Goal: Task Accomplishment & Management: Manage account settings

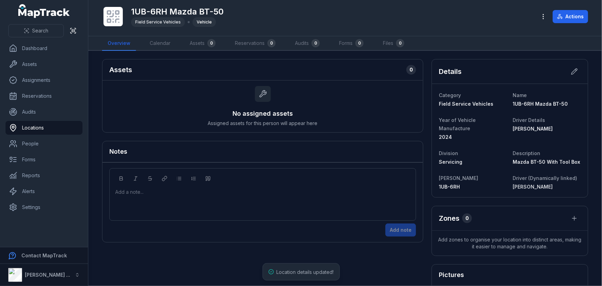
scroll to position [31, 0]
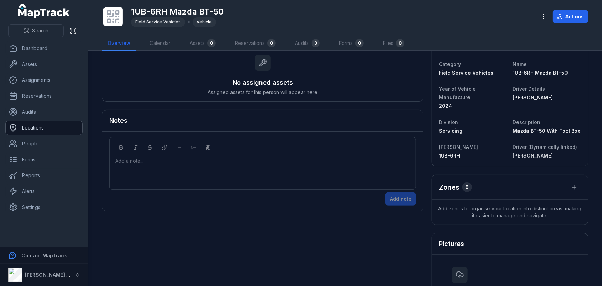
drag, startPoint x: 33, startPoint y: 126, endPoint x: 43, endPoint y: 127, distance: 10.4
click at [33, 126] on link "Locations" at bounding box center [44, 128] width 77 height 14
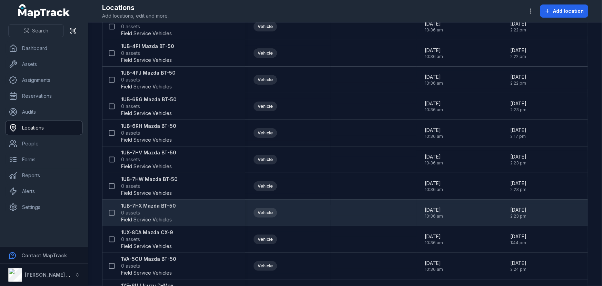
scroll to position [345, 0]
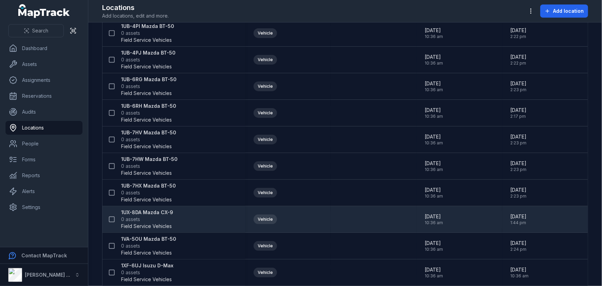
click at [134, 214] on strong "1UX-8DA Mazda CX-9" at bounding box center [147, 212] width 52 height 7
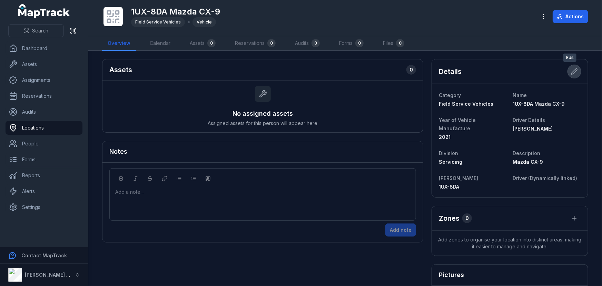
click at [569, 75] on button at bounding box center [574, 71] width 13 height 13
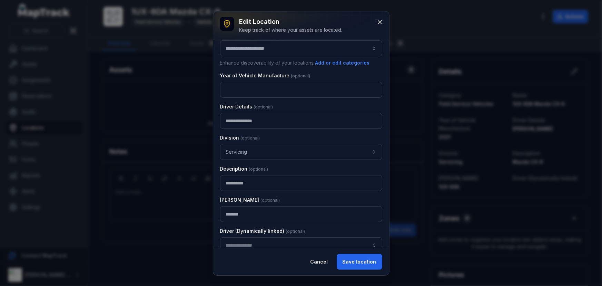
scroll to position [67, 0]
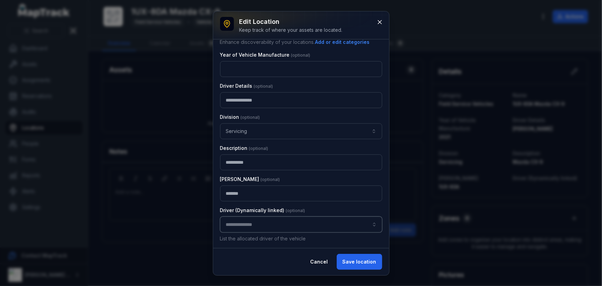
click at [248, 226] on input "location-edit:cf[d6683de5-f620-451f-9d8c-49da64e7b9fb]-label" at bounding box center [301, 224] width 162 height 16
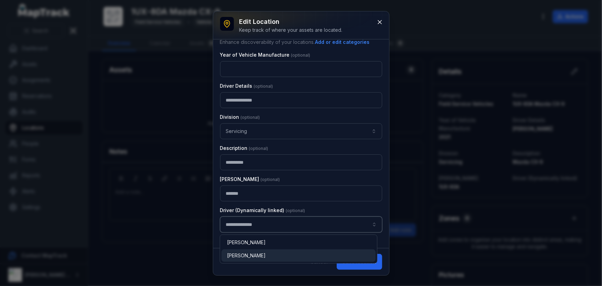
click at [244, 257] on span "[PERSON_NAME]" at bounding box center [246, 255] width 39 height 7
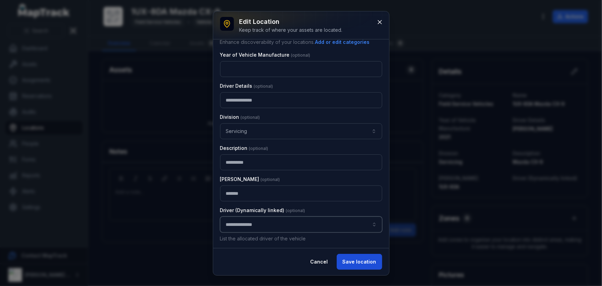
type input "**********"
click at [345, 260] on button "Save location" at bounding box center [360, 262] width 46 height 16
